Goal: Task Accomplishment & Management: Manage account settings

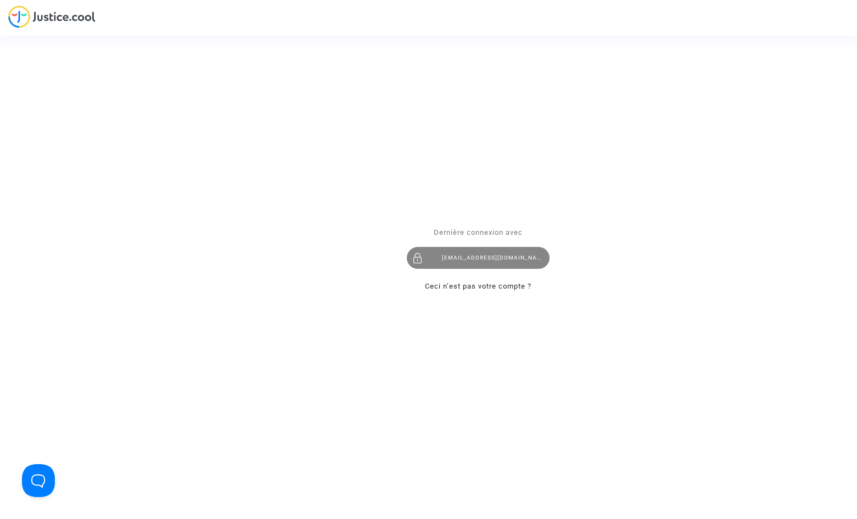
click at [504, 256] on div "[EMAIL_ADDRESS][DOMAIN_NAME]" at bounding box center [478, 259] width 143 height 22
